Goal: Information Seeking & Learning: Learn about a topic

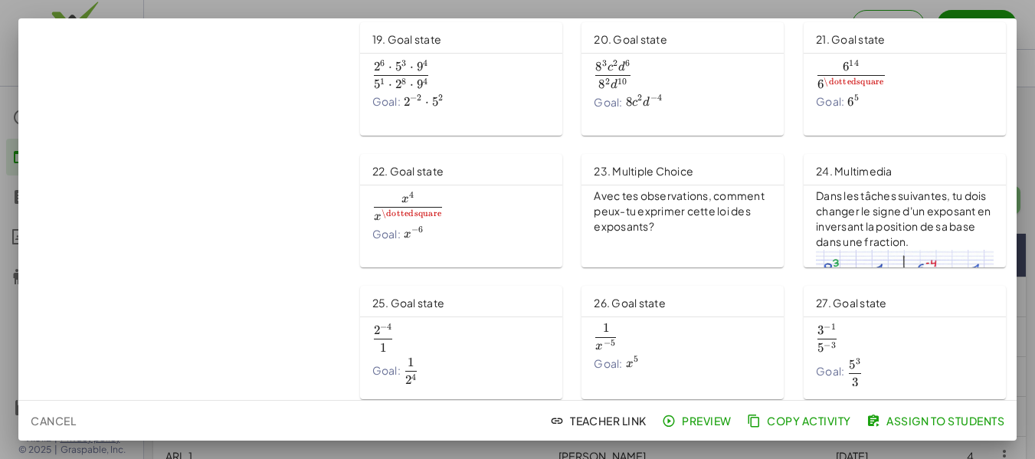
scroll to position [613, 0]
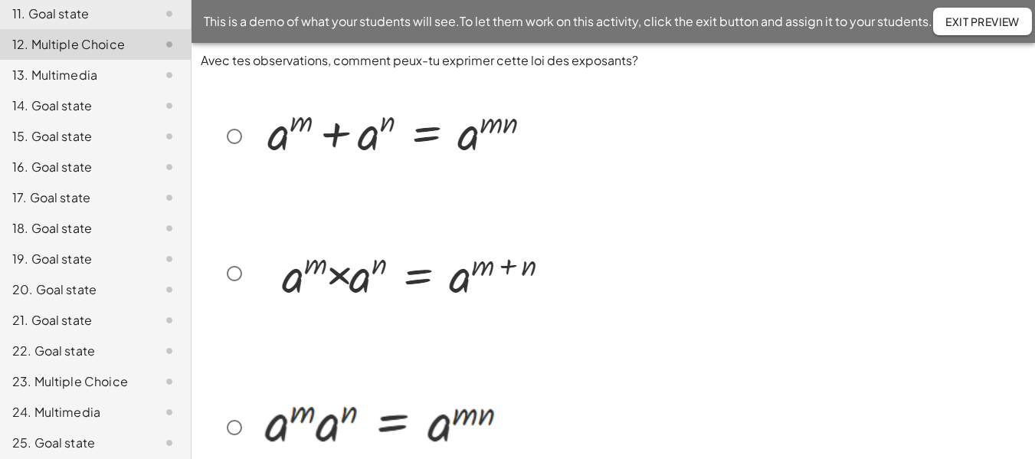
scroll to position [536, 0]
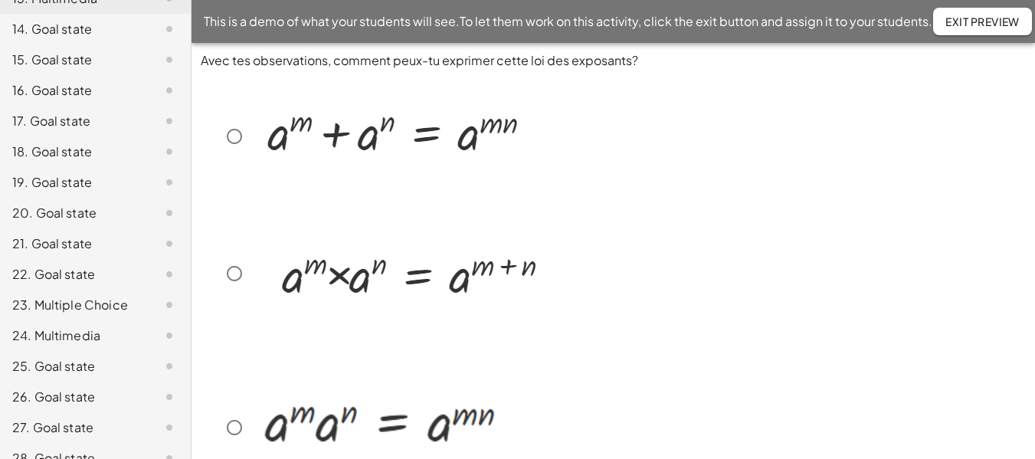
click at [68, 388] on div "26. Goal state" at bounding box center [73, 397] width 123 height 18
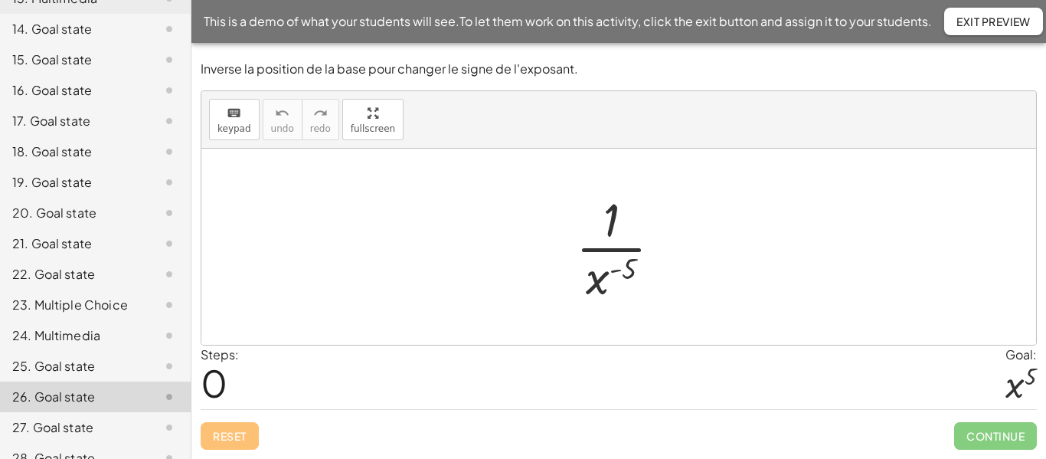
click at [67, 326] on div "24. Multimedia" at bounding box center [73, 335] width 123 height 18
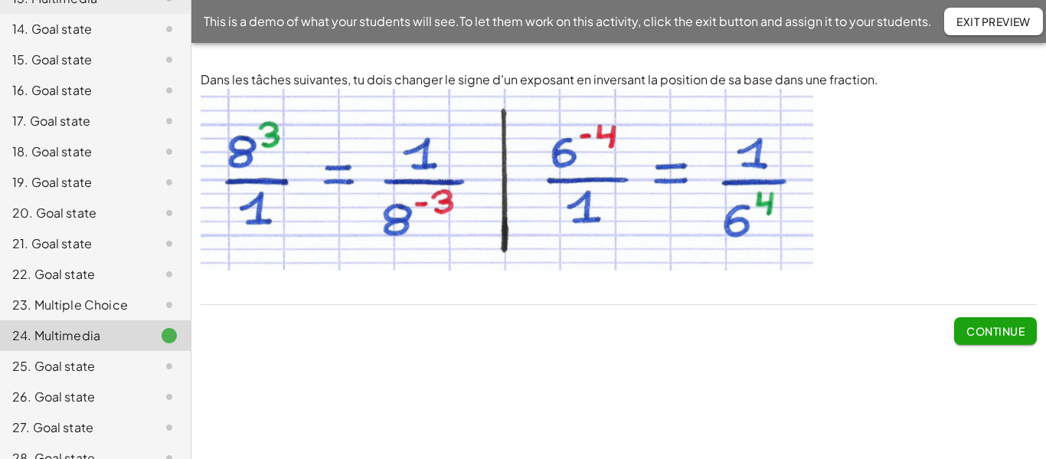
click at [73, 365] on div "25. Goal state" at bounding box center [73, 366] width 123 height 18
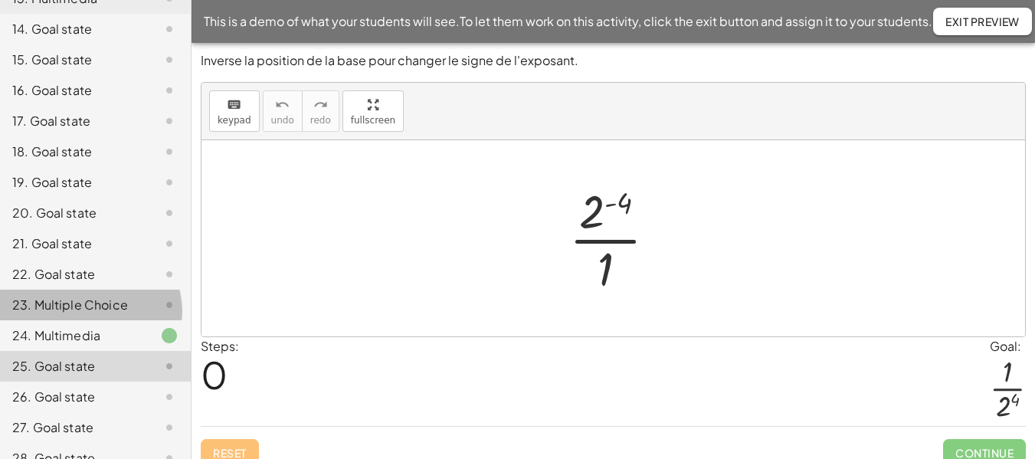
click at [71, 296] on div "23. Multiple Choice" at bounding box center [73, 305] width 123 height 18
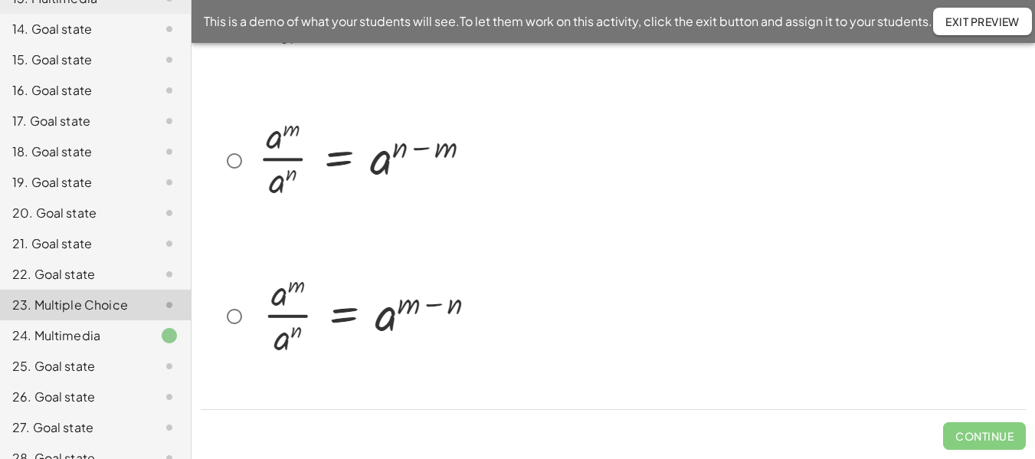
scroll to position [747, 0]
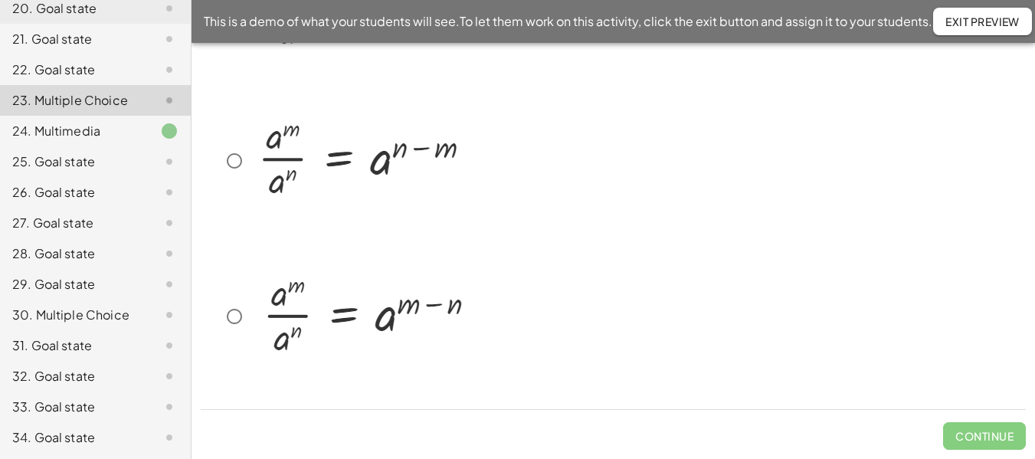
click at [89, 433] on div "34. Goal state" at bounding box center [73, 437] width 123 height 18
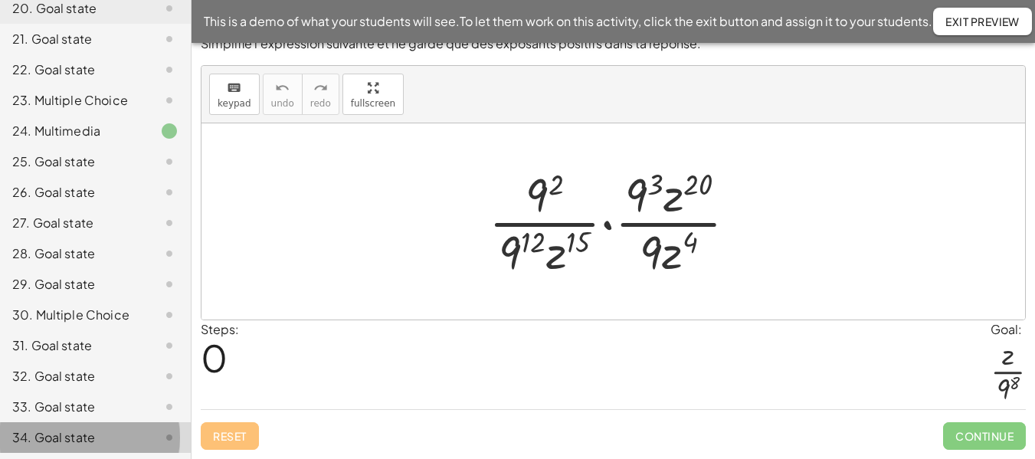
scroll to position [17, 0]
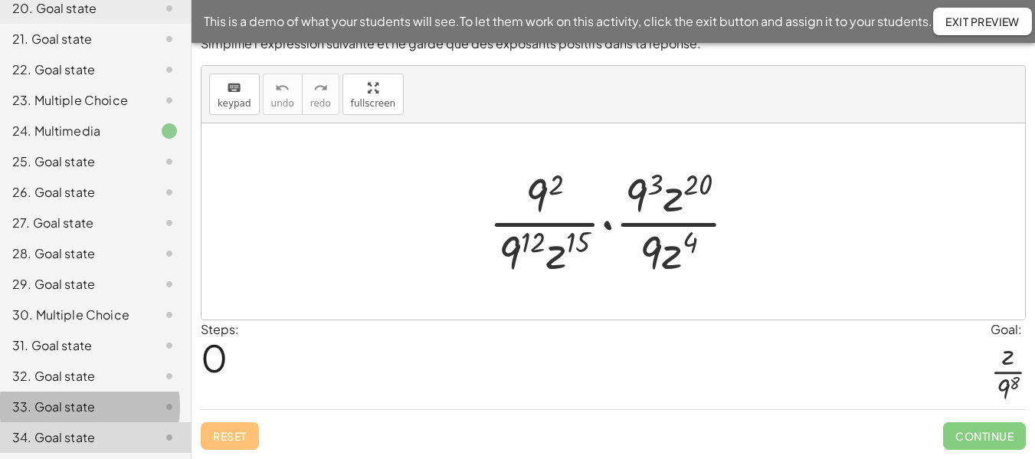
click at [95, 410] on div "33. Goal state" at bounding box center [73, 406] width 123 height 18
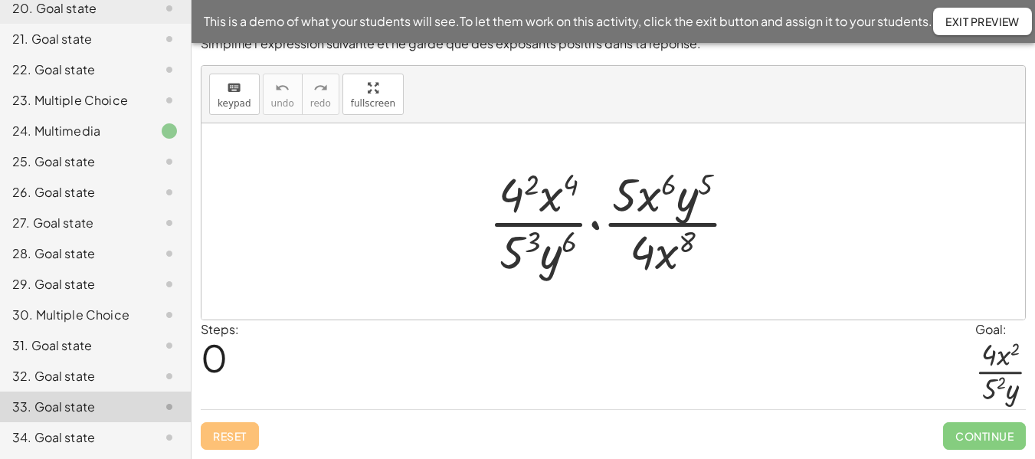
click at [98, 385] on div "32. Goal state" at bounding box center [73, 376] width 123 height 18
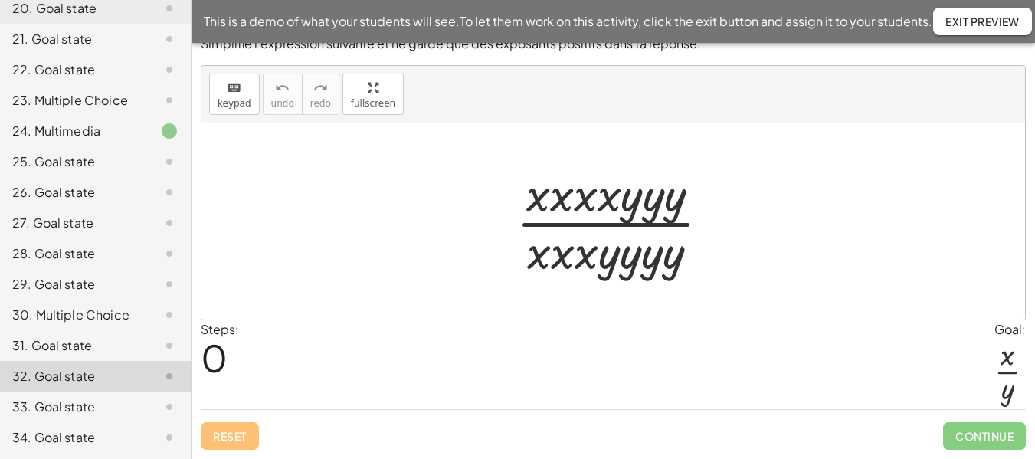
click at [99, 345] on div "31. Goal state" at bounding box center [73, 345] width 123 height 18
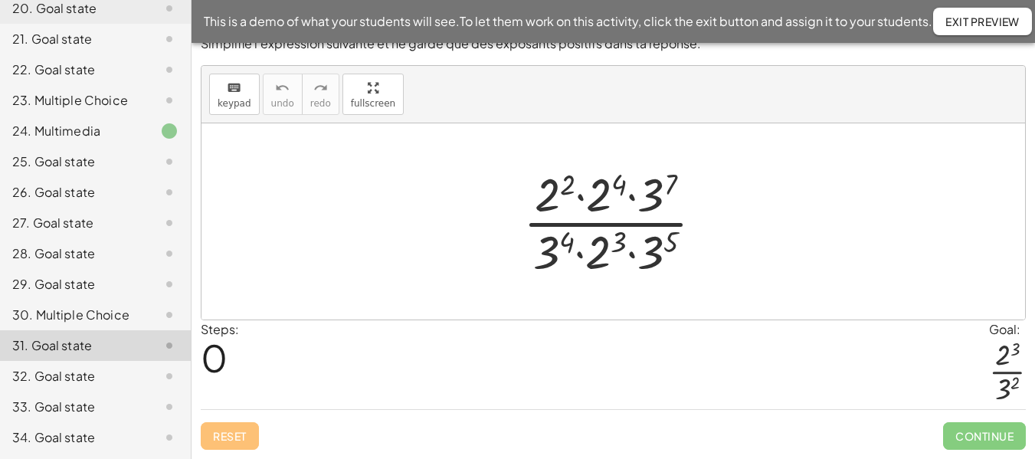
click at [92, 316] on div "30. Multiple Choice" at bounding box center [73, 315] width 123 height 18
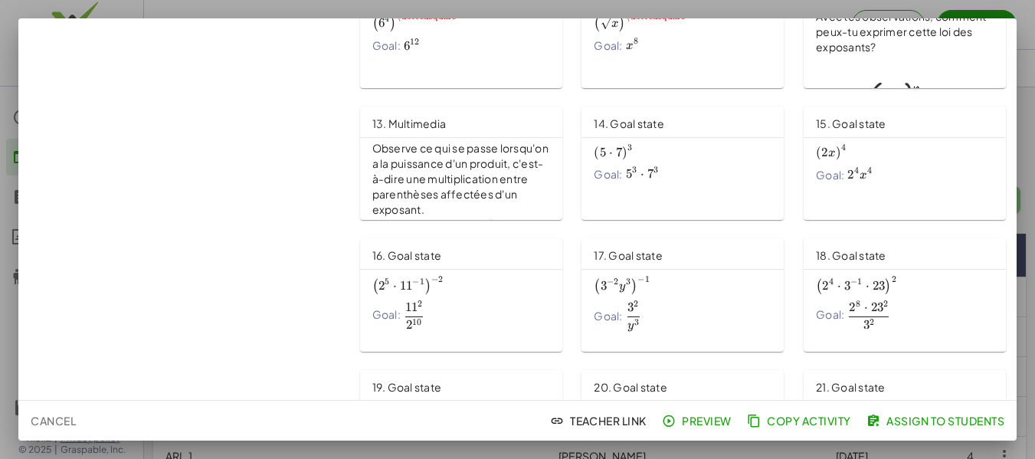
scroll to position [505, 0]
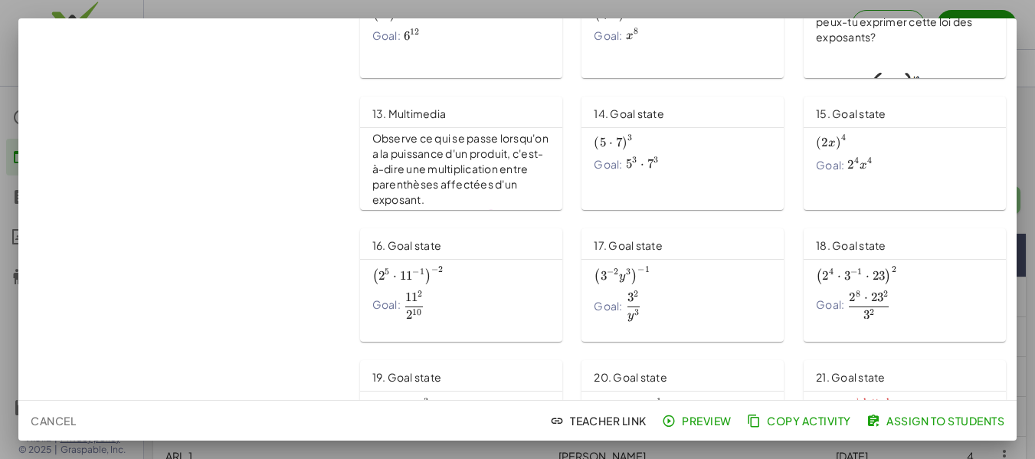
click at [816, 45] on p "Avec tes observations, comment peux-tu exprimer cette loi des exposants?" at bounding box center [905, 22] width 178 height 46
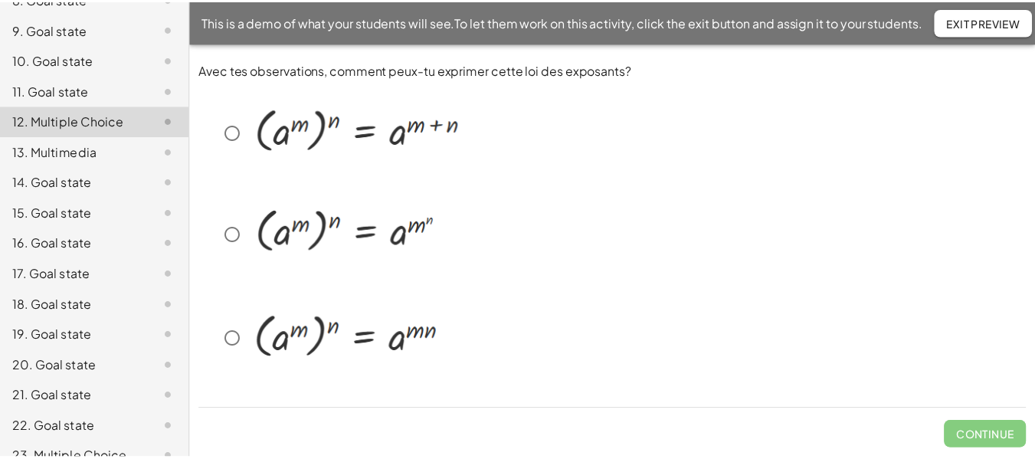
scroll to position [536, 0]
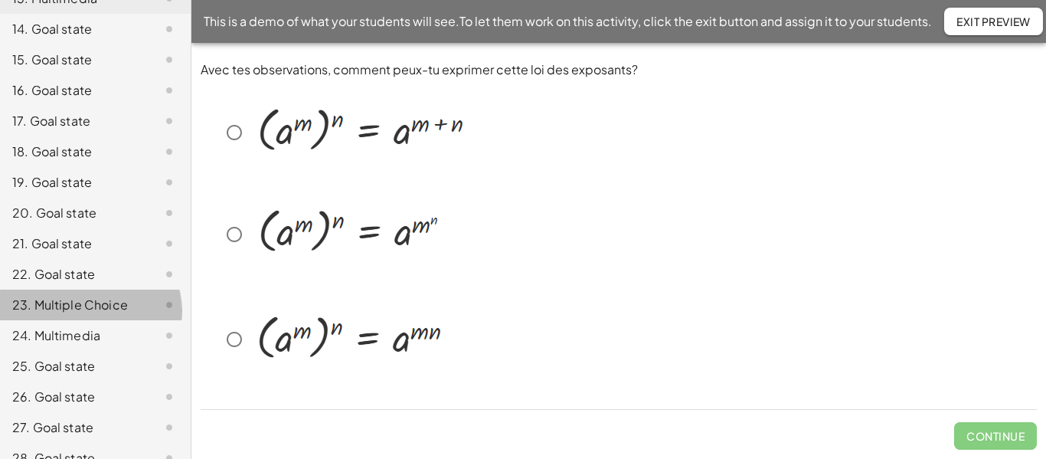
click at [87, 296] on div "23. Multiple Choice" at bounding box center [73, 305] width 123 height 18
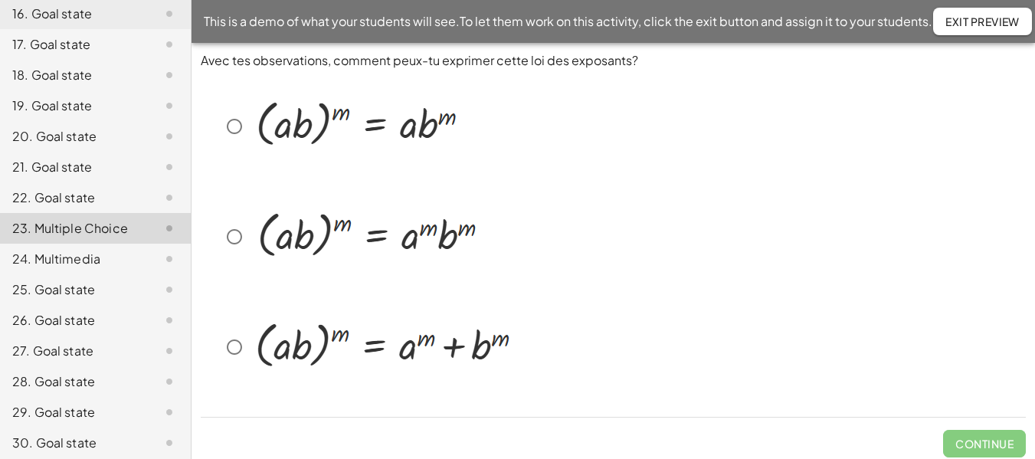
scroll to position [747, 0]
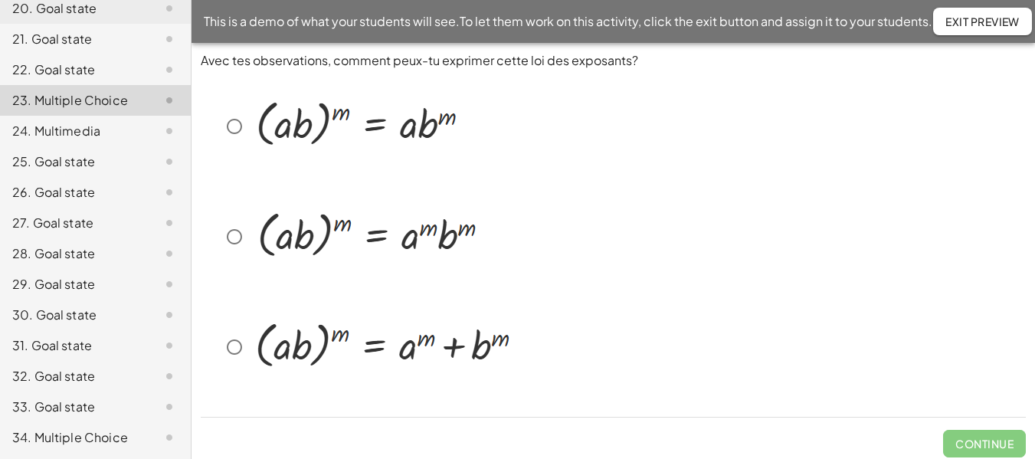
click at [64, 439] on div "34. Multiple Choice" at bounding box center [73, 437] width 123 height 18
